Goal: Transaction & Acquisition: Purchase product/service

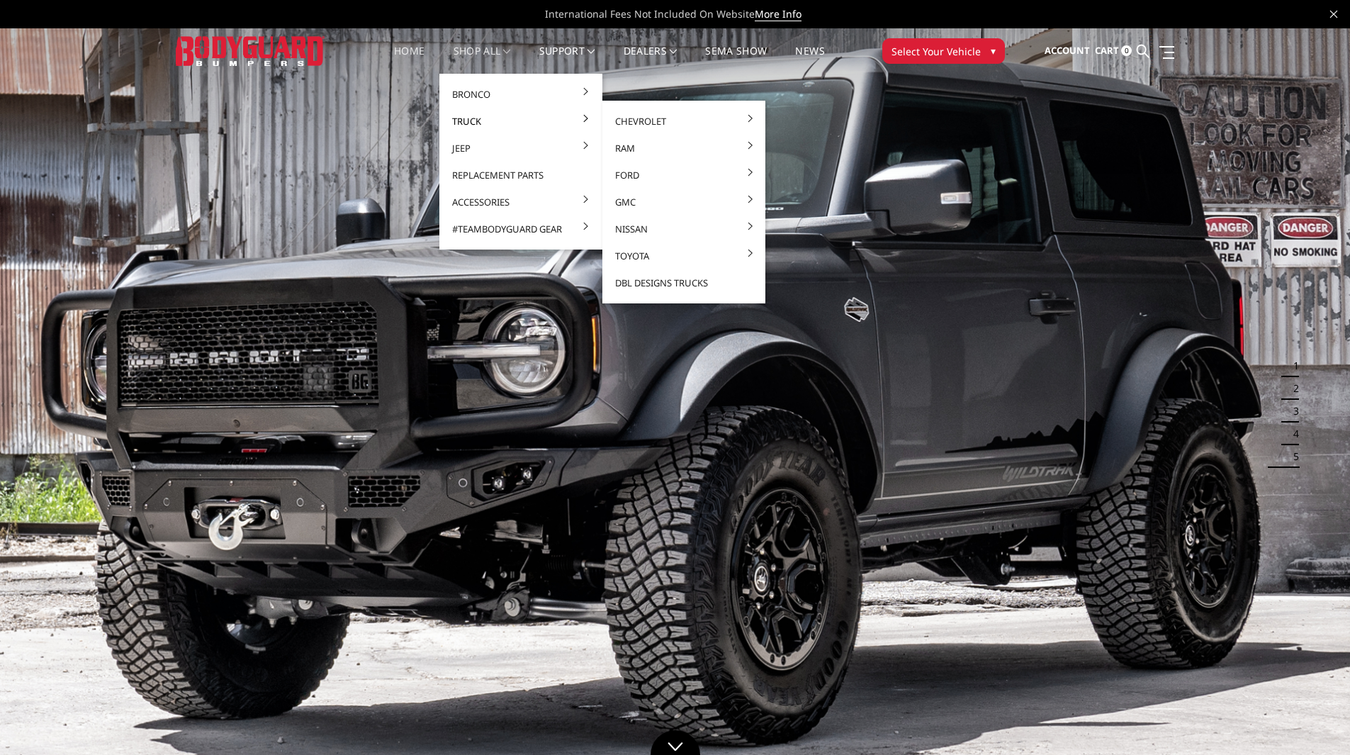
click at [498, 123] on link "Truck" at bounding box center [521, 121] width 152 height 27
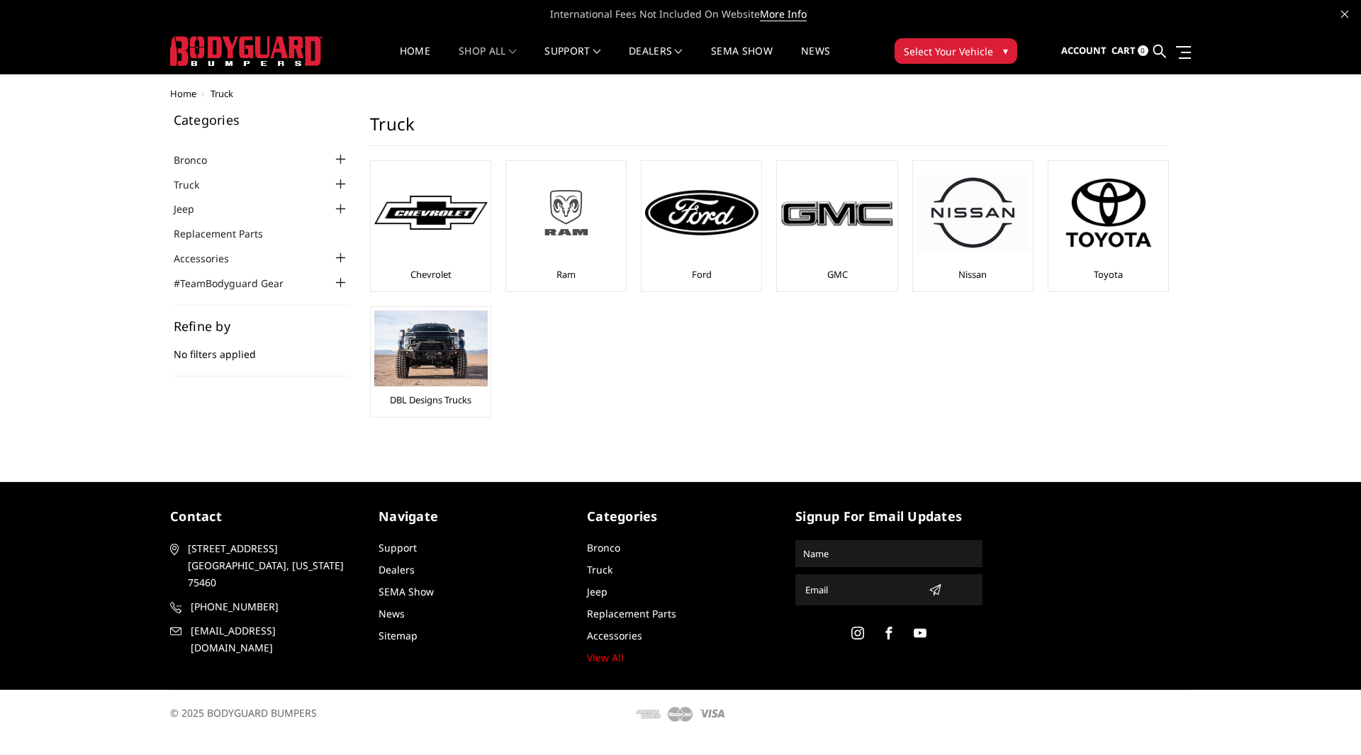
click at [585, 225] on img at bounding box center [566, 213] width 113 height 64
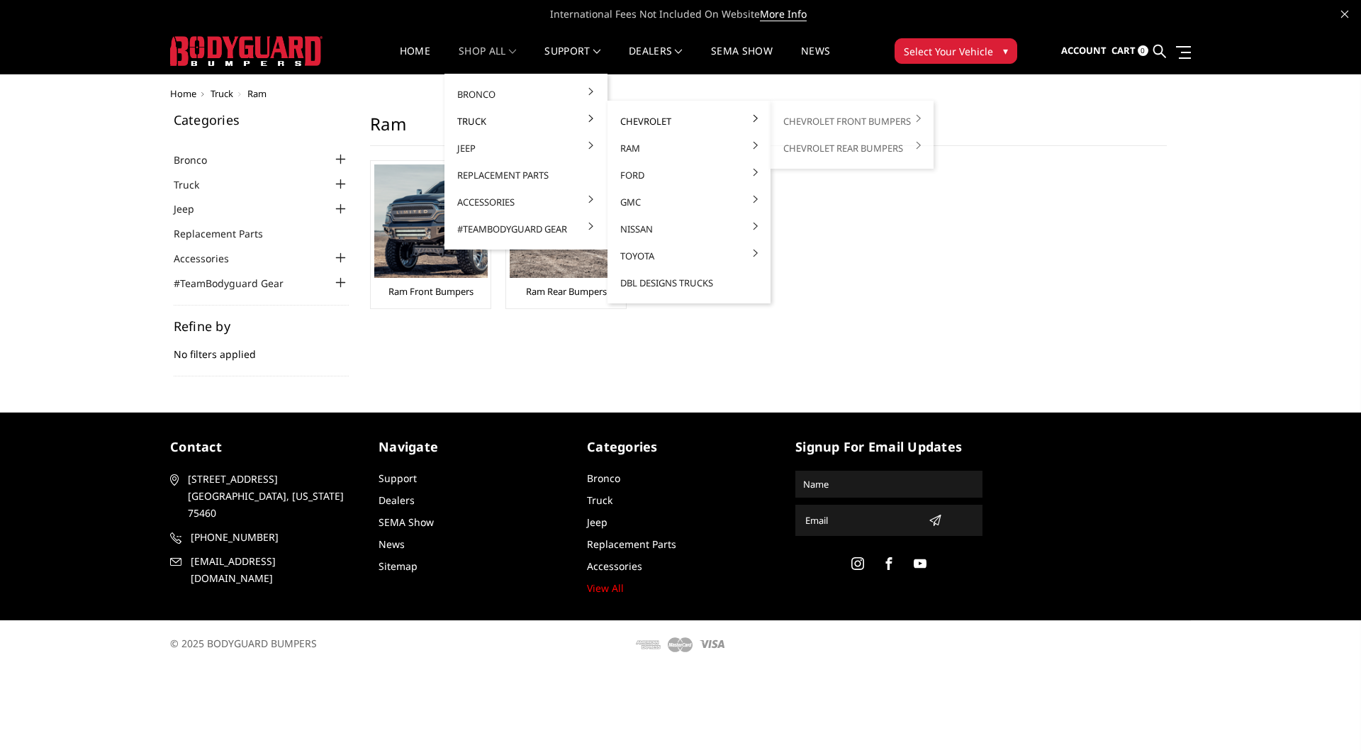
click at [624, 120] on link "Chevrolet" at bounding box center [689, 121] width 152 height 27
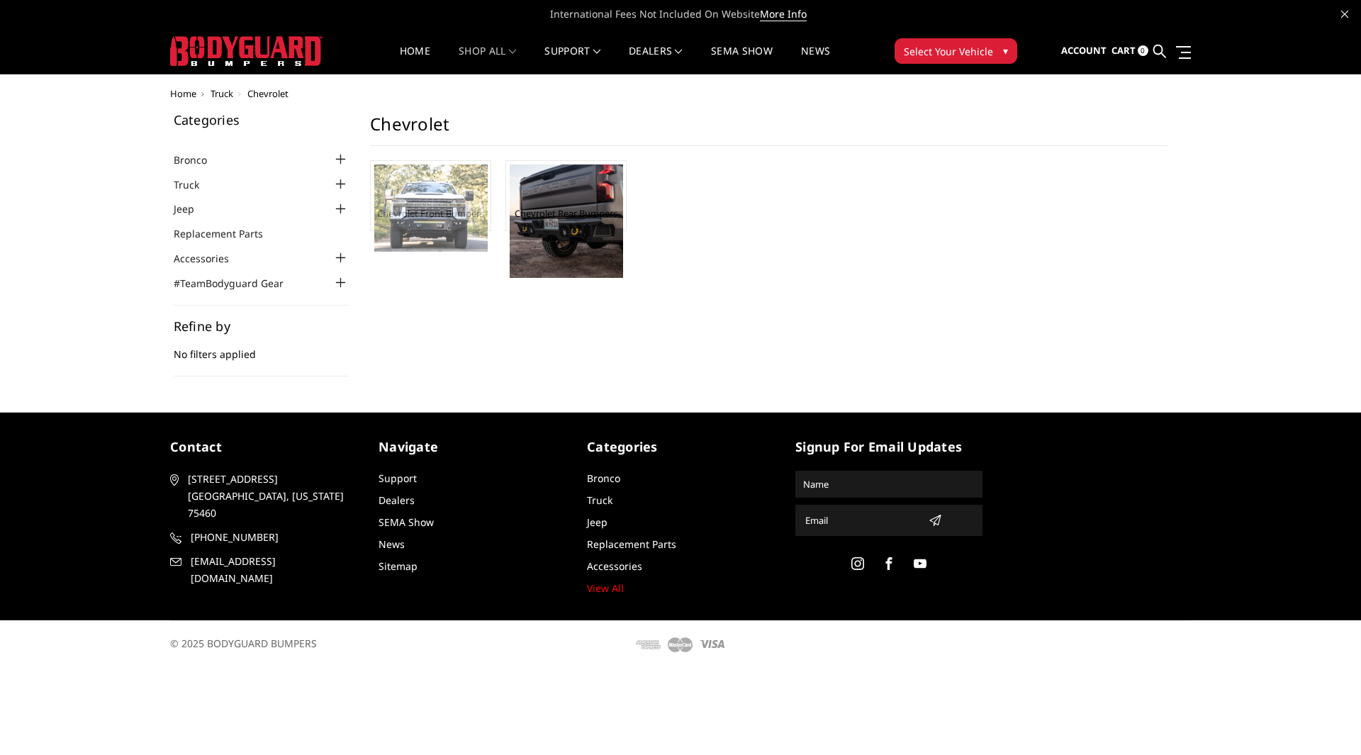
click at [414, 189] on img at bounding box center [430, 207] width 113 height 87
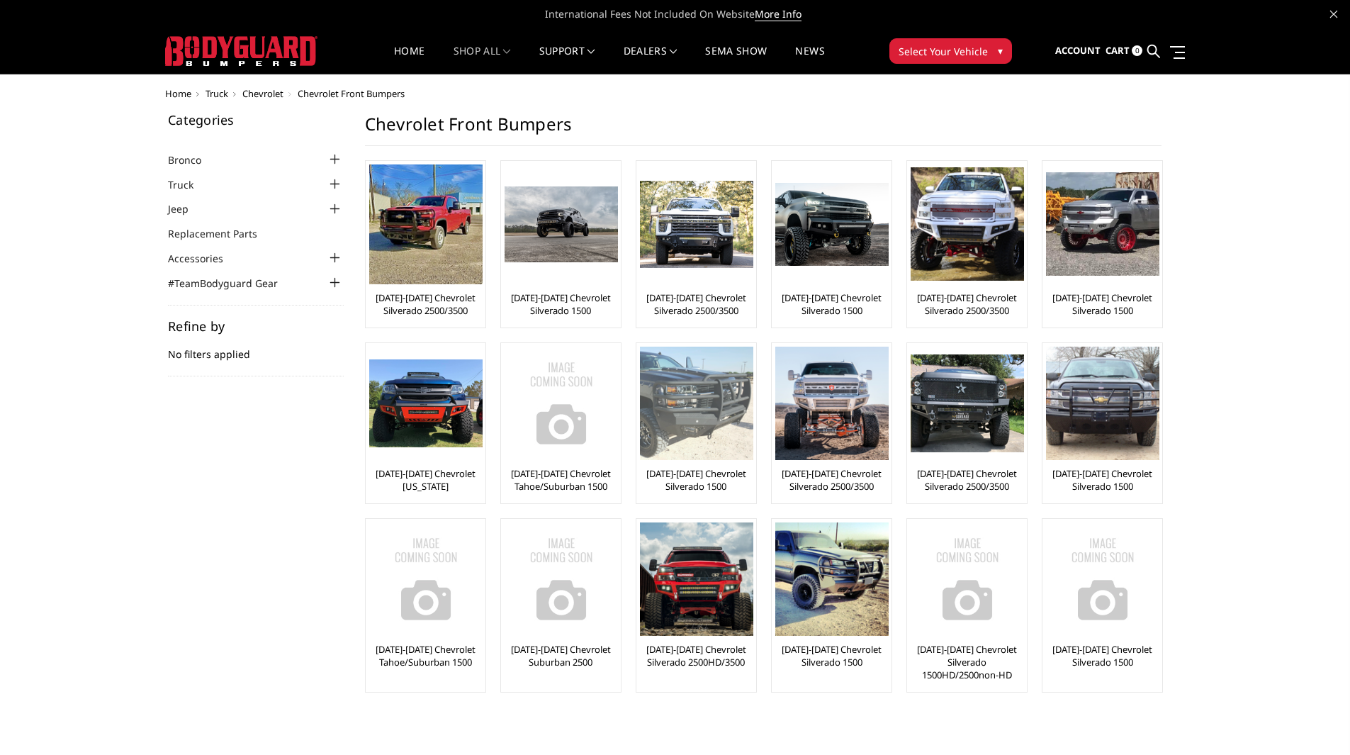
click at [680, 413] on img at bounding box center [696, 403] width 113 height 113
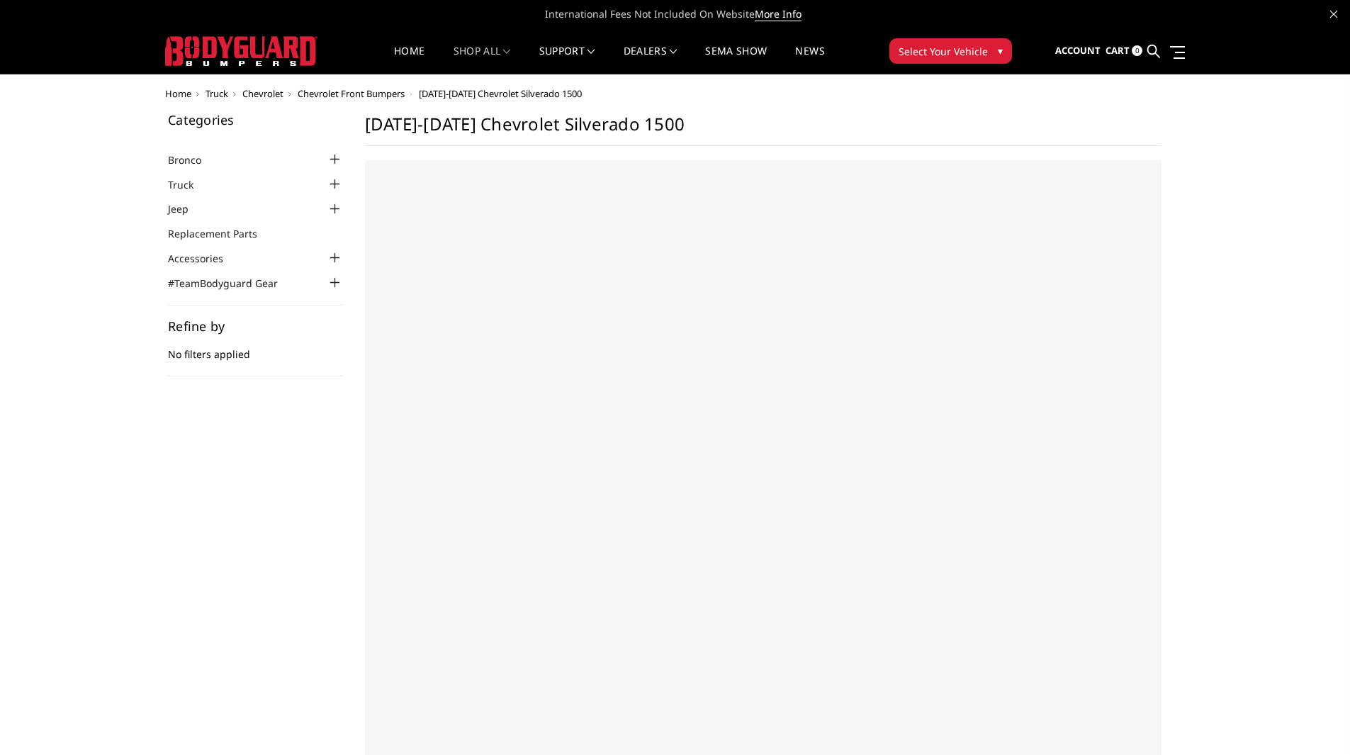
select select "US"
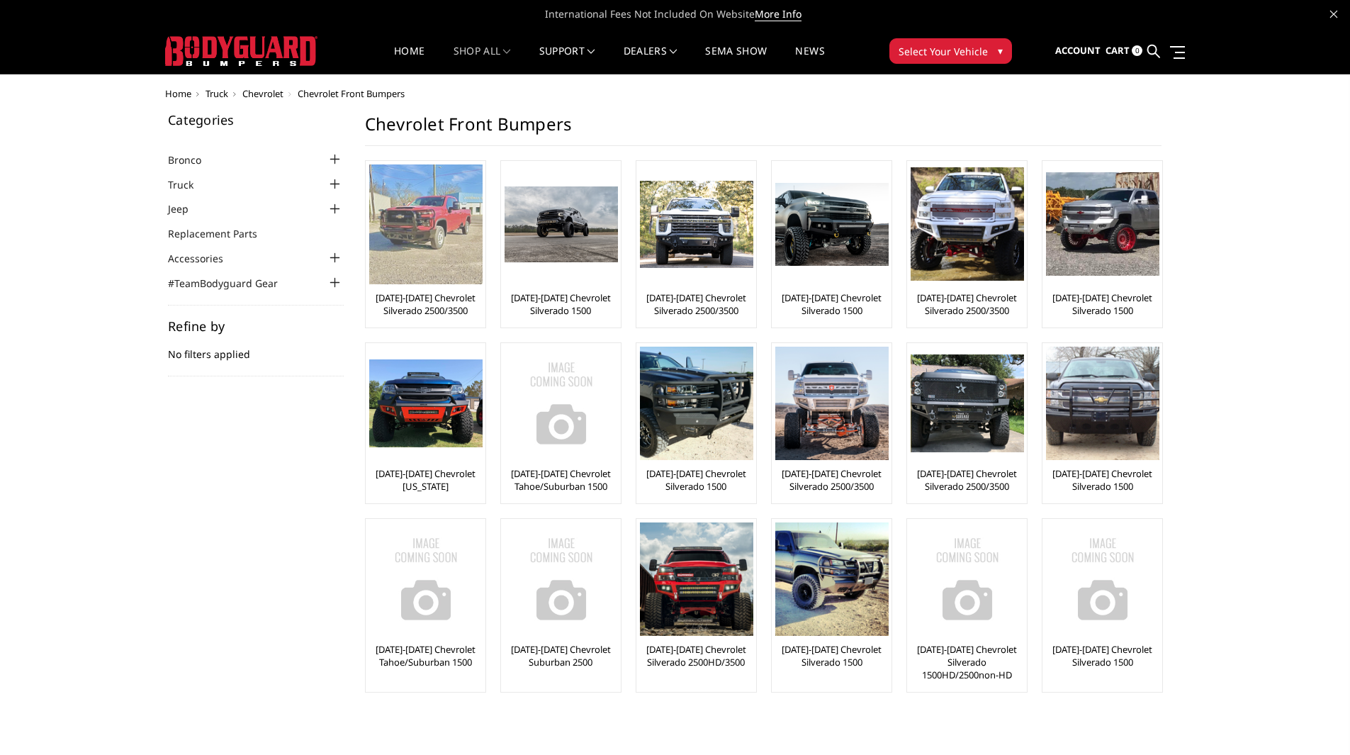
click at [450, 219] on img at bounding box center [425, 224] width 113 height 120
